Goal: Use online tool/utility: Utilize a website feature to perform a specific function

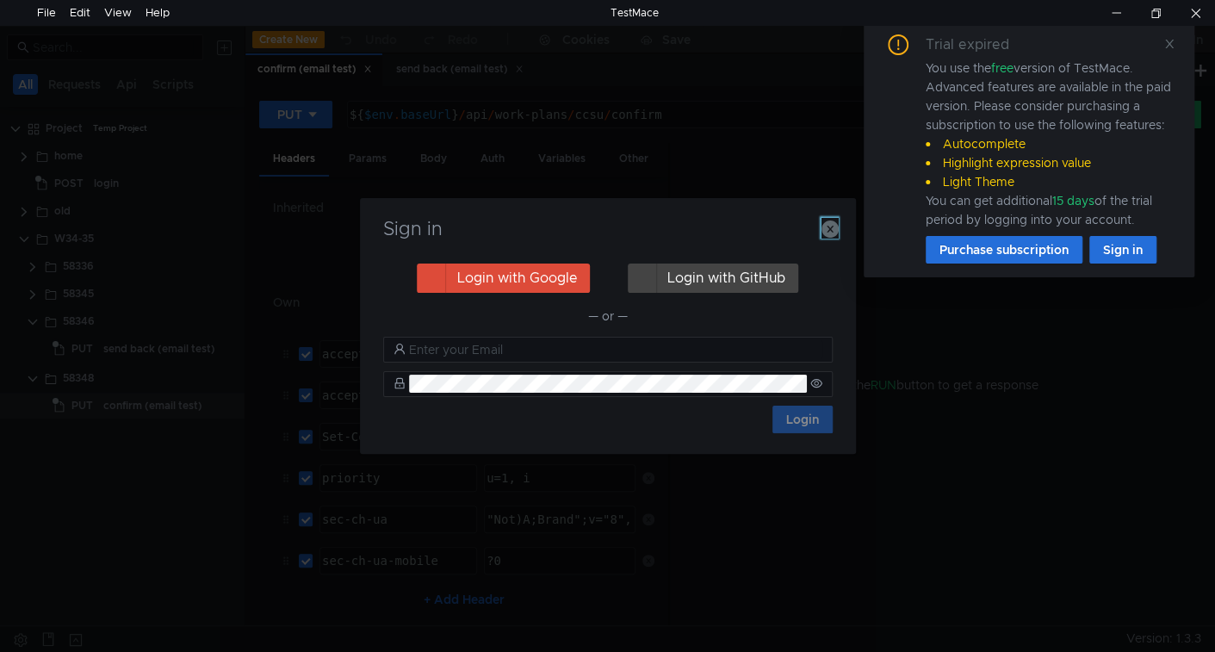
click at [827, 230] on icon "button" at bounding box center [830, 228] width 17 height 17
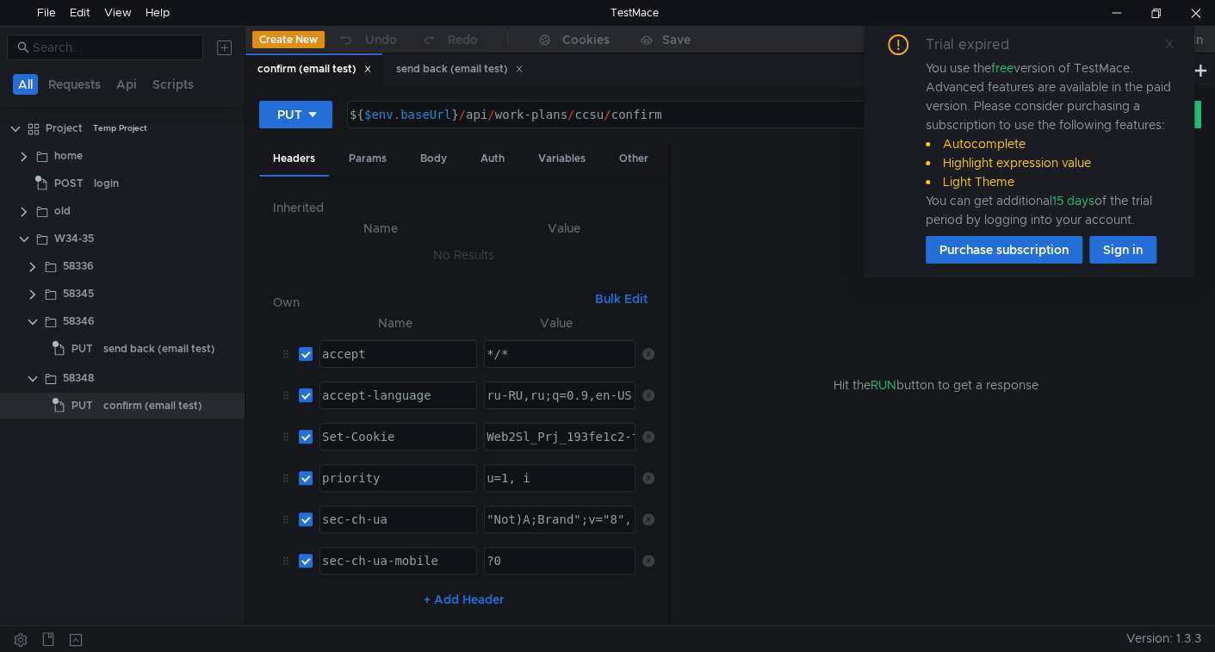
click at [1170, 42] on icon at bounding box center [1169, 44] width 9 height 9
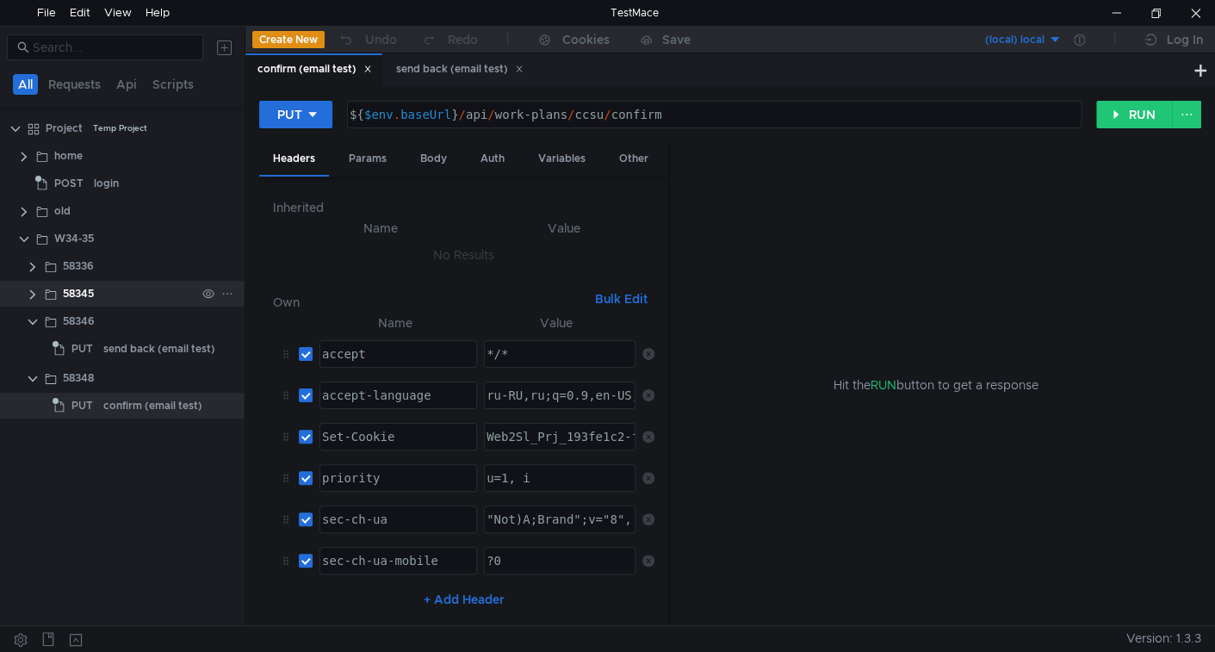
click at [34, 303] on app-app-tree-node-expander at bounding box center [33, 294] width 14 height 26
click at [38, 290] on clr-icon at bounding box center [33, 295] width 14 height 14
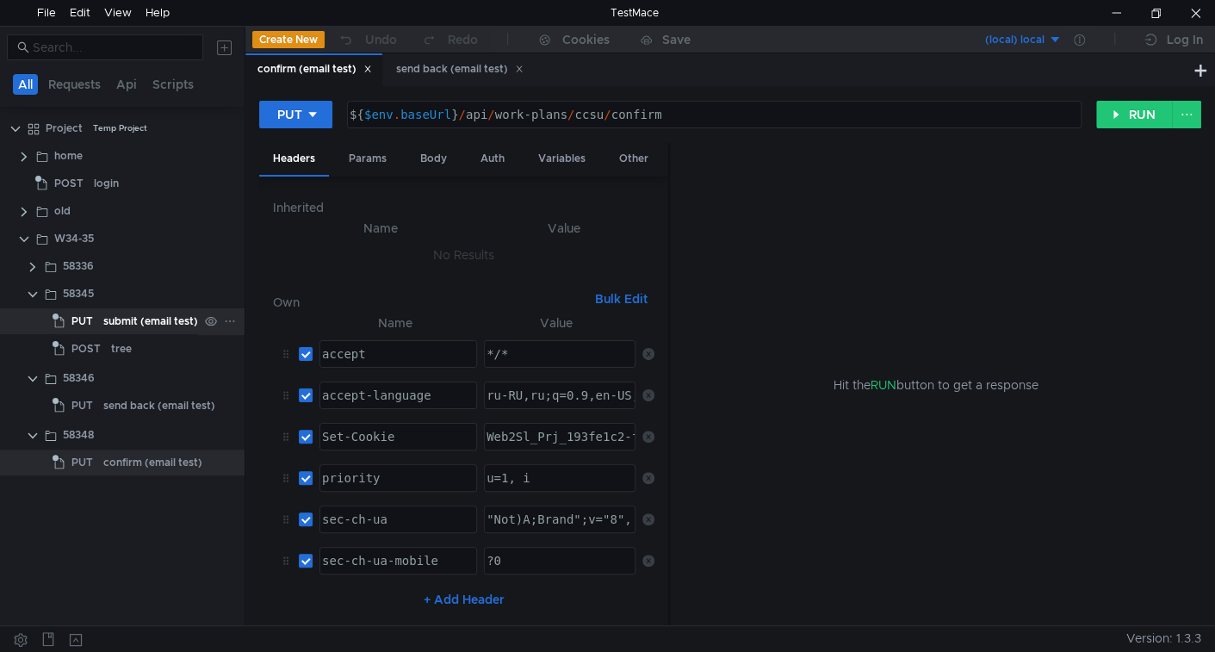
click at [134, 321] on div "submit (email test)" at bounding box center [150, 321] width 95 height 26
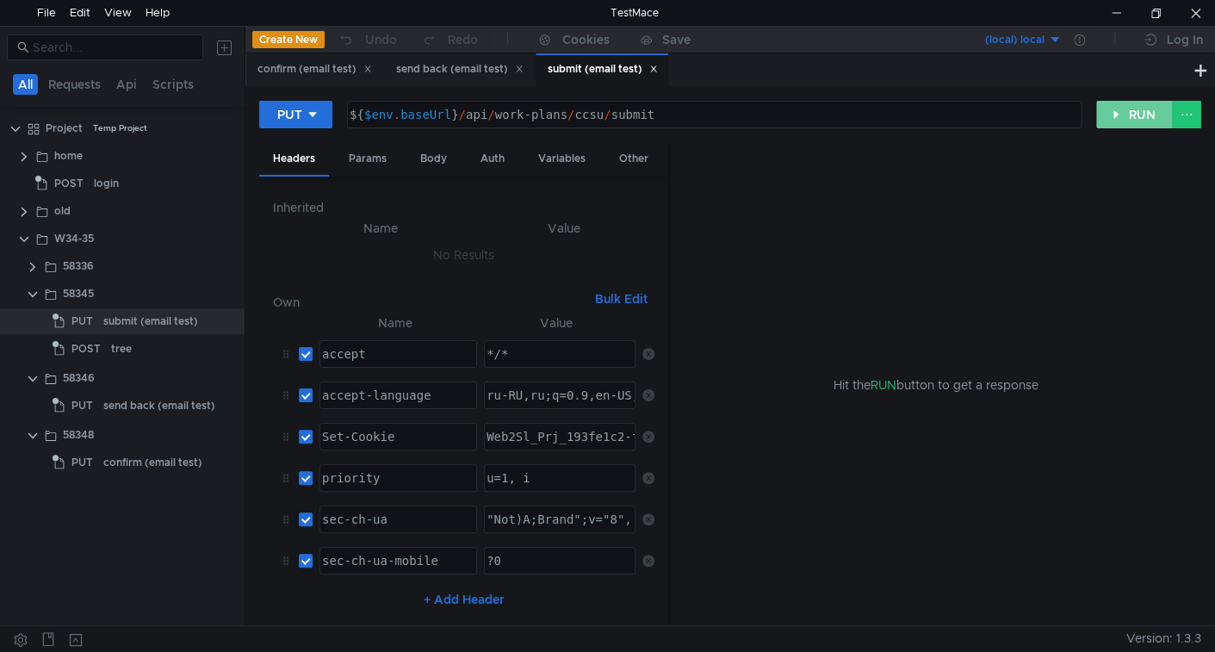
click at [1118, 117] on button "RUN" at bounding box center [1134, 115] width 77 height 28
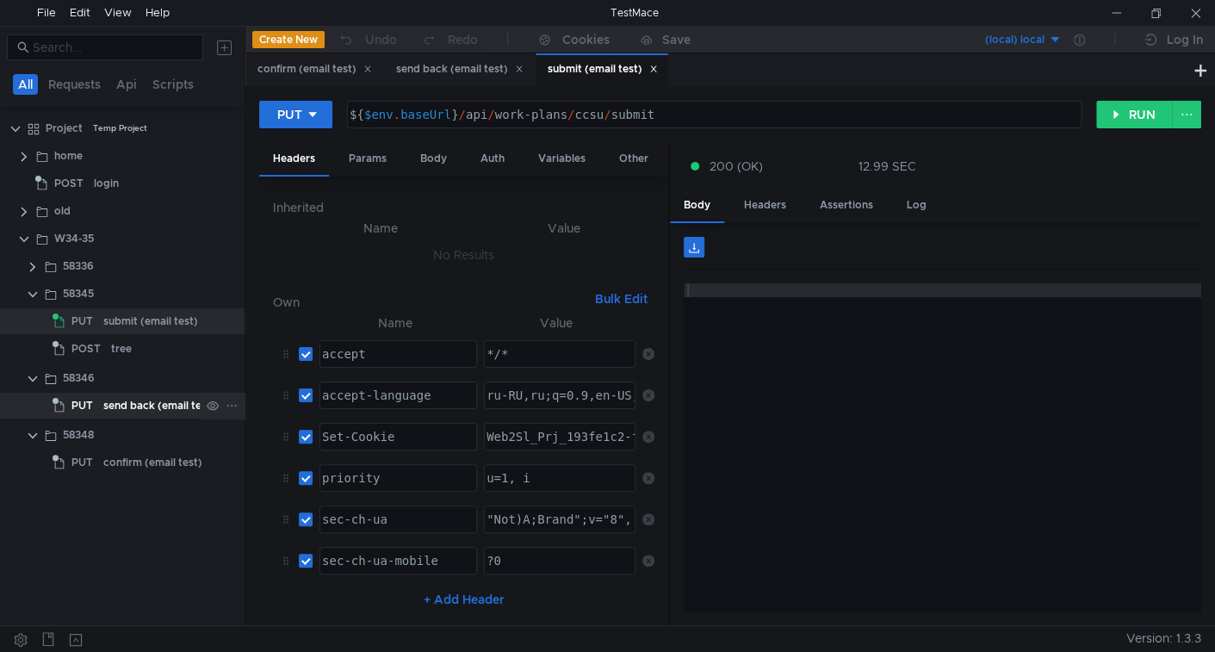
click at [127, 398] on div "send back (email test)" at bounding box center [159, 406] width 112 height 26
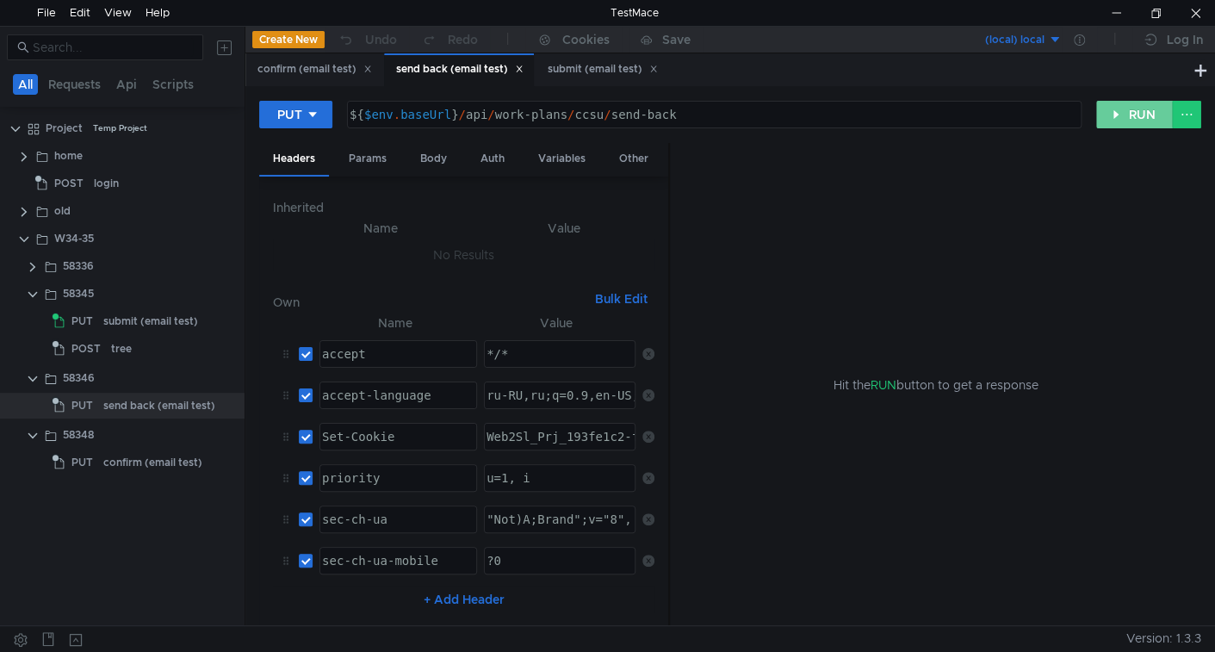
click at [1128, 118] on button "RUN" at bounding box center [1134, 115] width 77 height 28
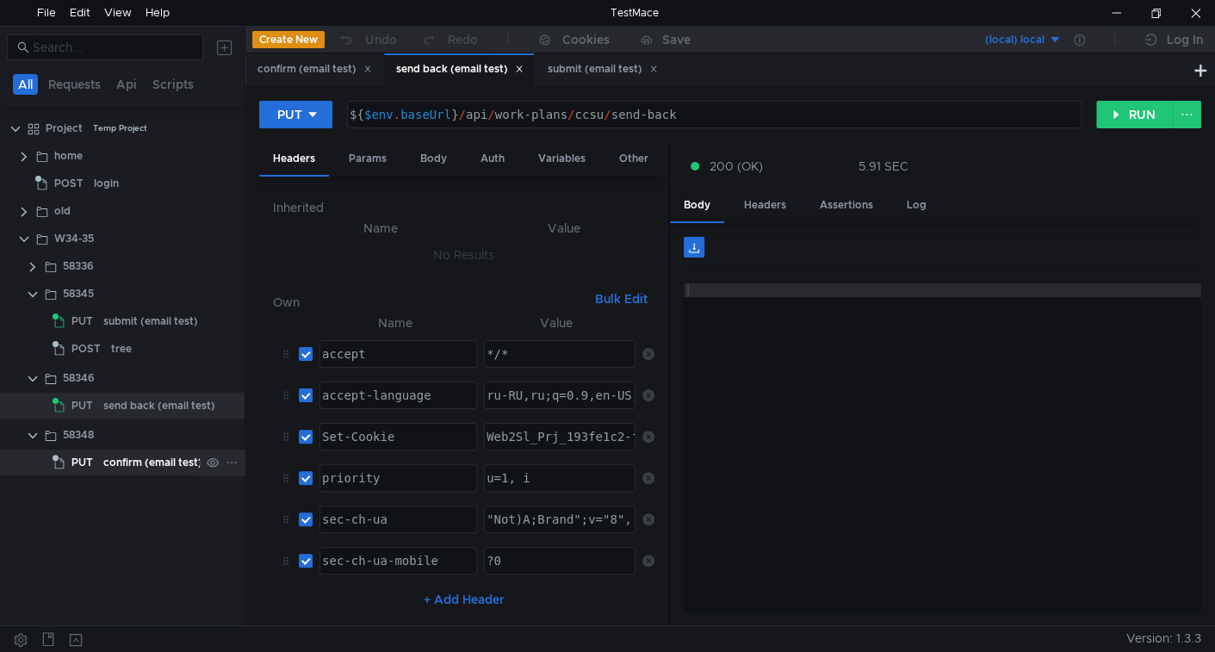
click at [155, 463] on div "confirm (email test)" at bounding box center [152, 463] width 99 height 26
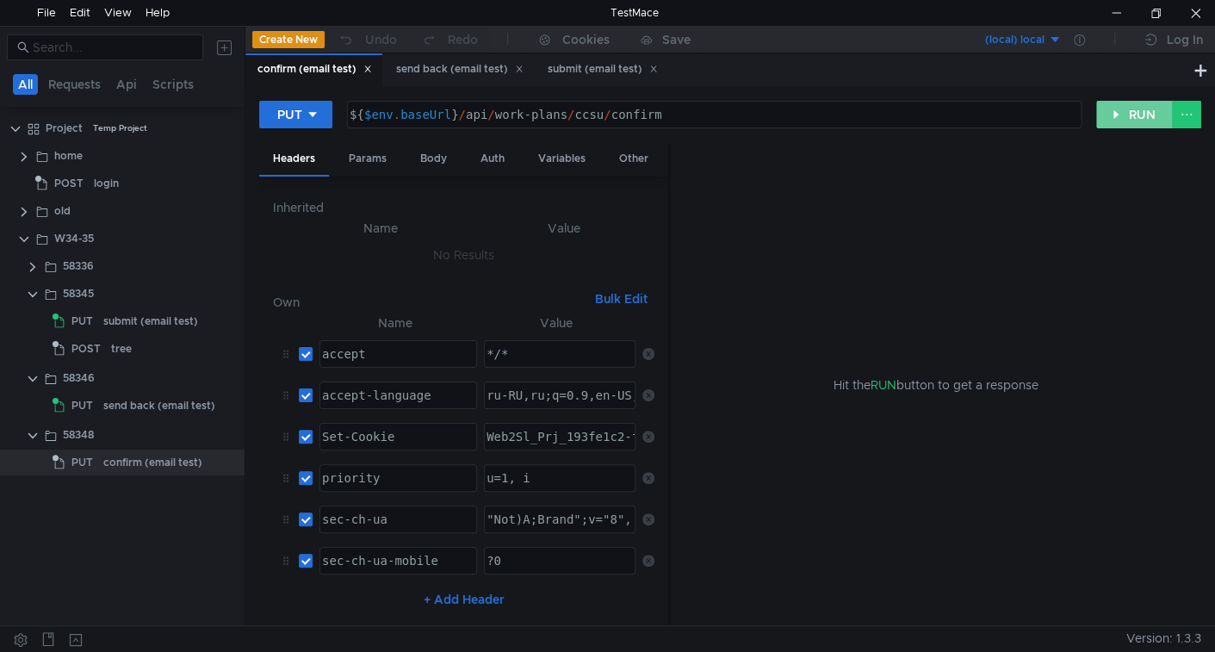
click at [1129, 115] on button "RUN" at bounding box center [1134, 115] width 77 height 28
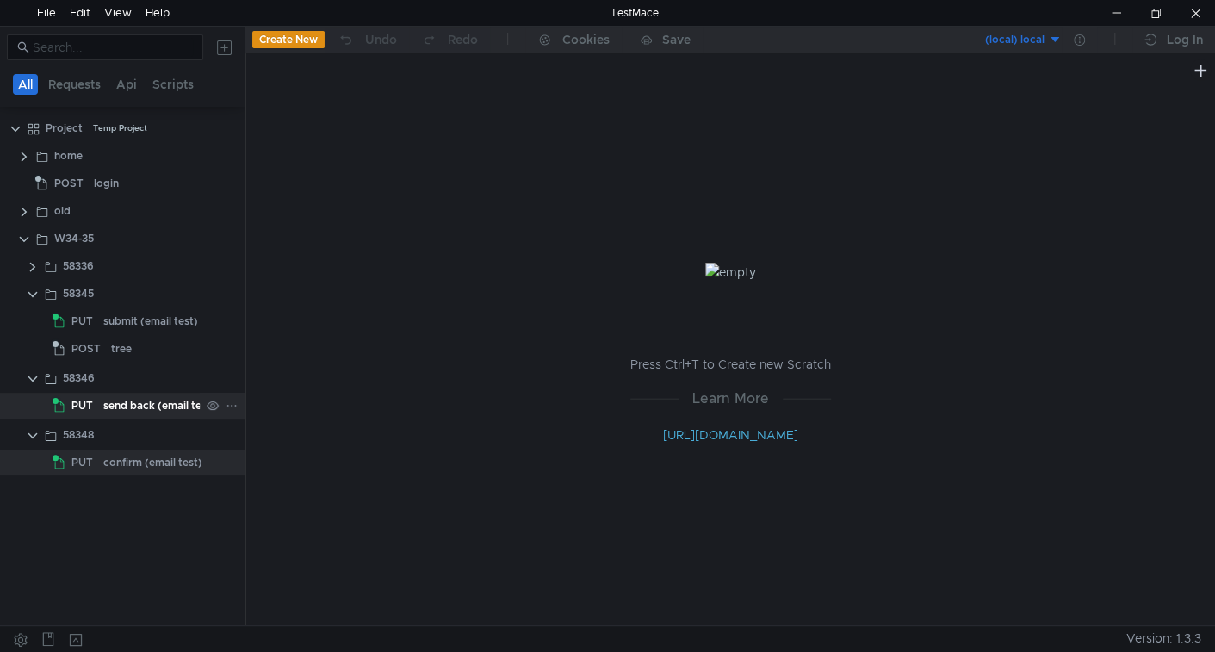
drag, startPoint x: 35, startPoint y: 438, endPoint x: 45, endPoint y: 403, distance: 35.7
click at [36, 432] on clr-icon at bounding box center [33, 436] width 14 height 14
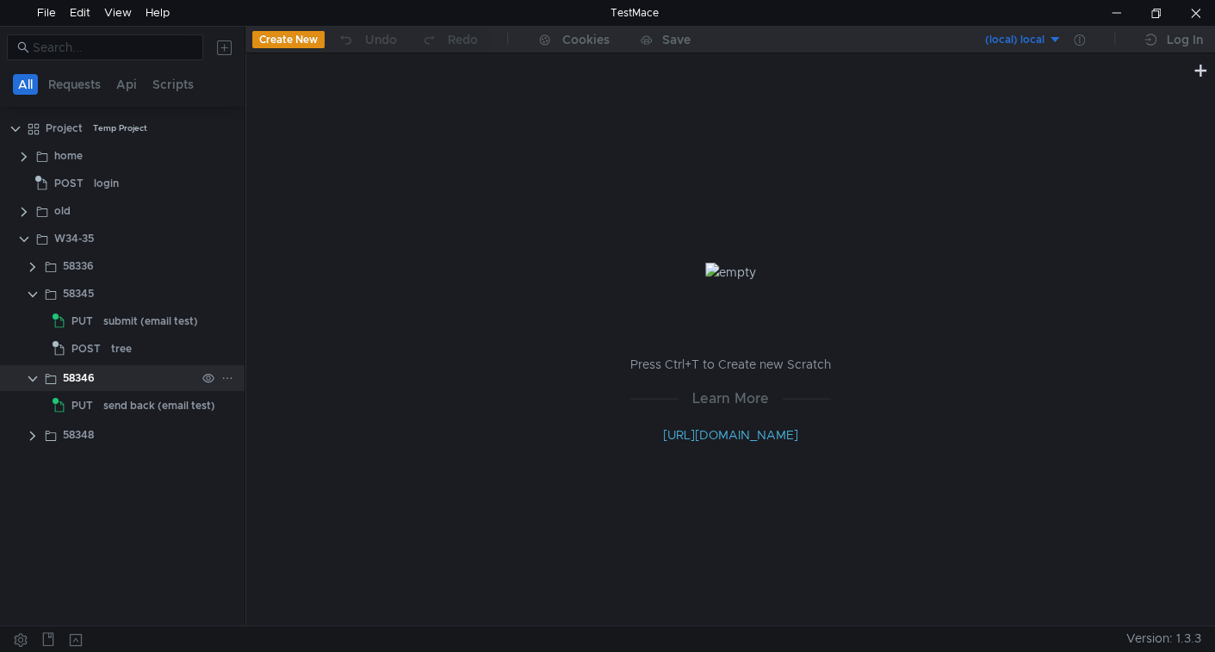
click at [33, 372] on clr-icon at bounding box center [33, 379] width 14 height 14
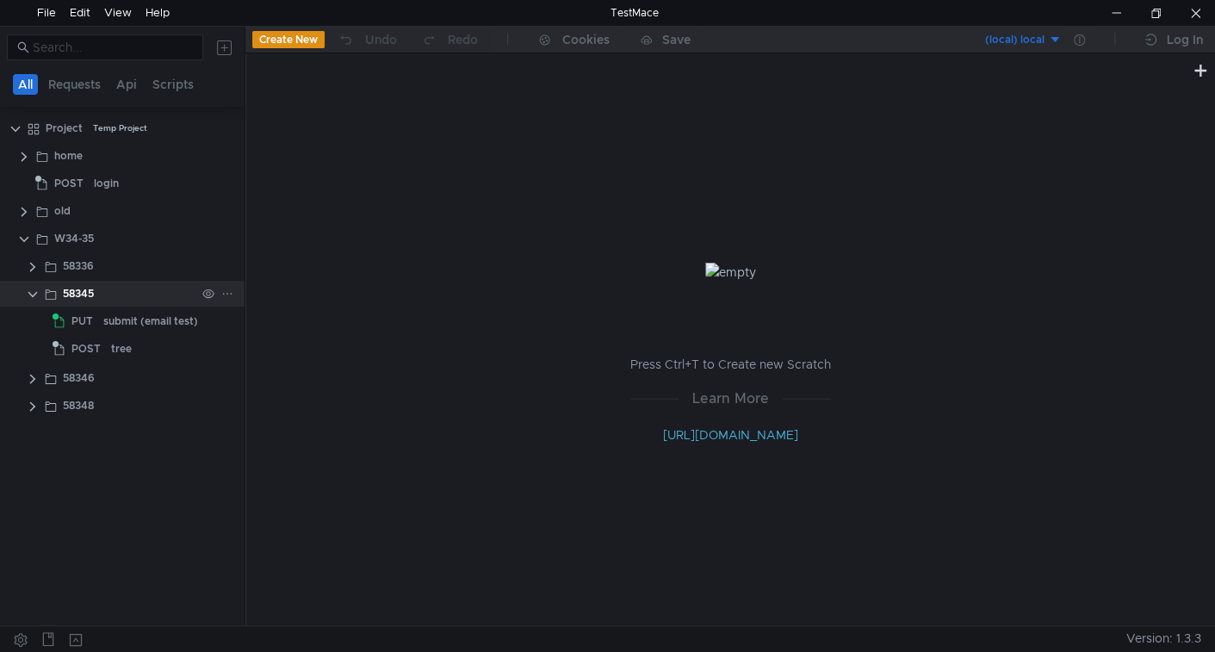
click at [30, 289] on clr-icon at bounding box center [33, 295] width 14 height 14
